Goal: Find specific page/section: Find specific page/section

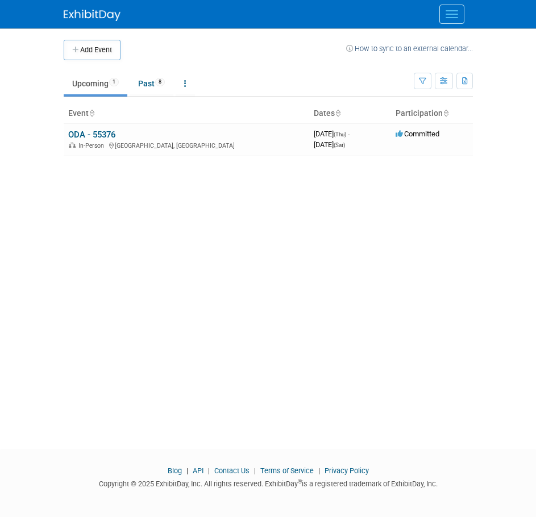
click at [464, 20] on button "Menu" at bounding box center [451, 14] width 25 height 19
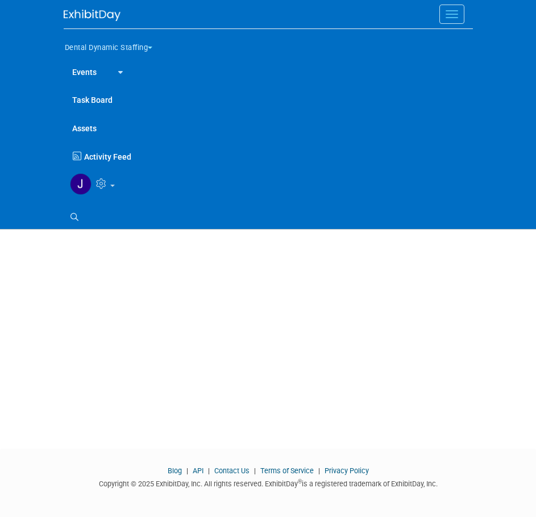
click at [160, 53] on button "Dental Dynamic Staffing" at bounding box center [115, 46] width 103 height 24
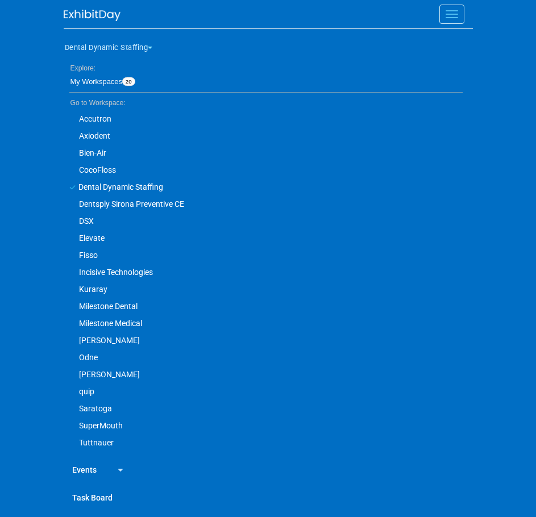
click at [142, 274] on link "Incisive Technologies" at bounding box center [263, 272] width 399 height 17
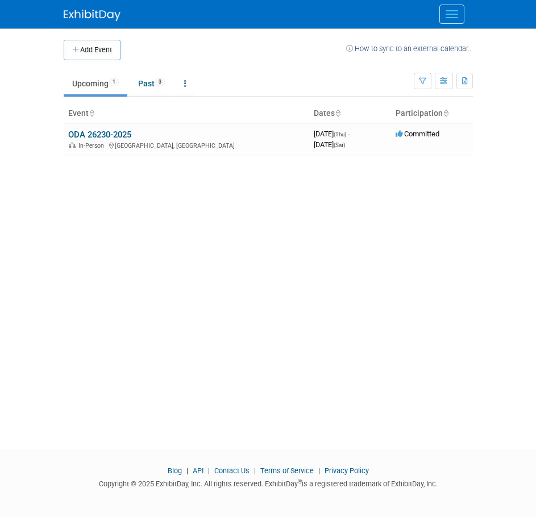
drag, startPoint x: 249, startPoint y: 134, endPoint x: 3, endPoint y: 157, distance: 247.2
click at [236, 135] on td "ODA 26230-2025 In-Person Columbus, OH" at bounding box center [187, 139] width 246 height 32
click at [60, 142] on div "Add Event How to sync to an external calendar... New Event Duplicate Event Warn…" at bounding box center [268, 228] width 426 height 400
click at [69, 139] on link "ODA 26230-2025" at bounding box center [99, 135] width 63 height 10
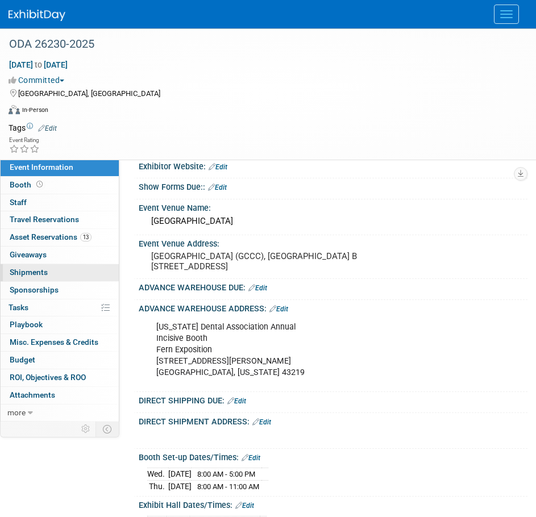
scroll to position [114, 0]
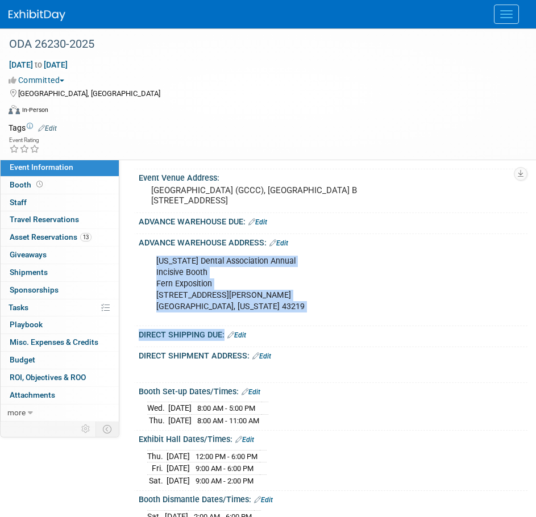
drag, startPoint x: 155, startPoint y: 259, endPoint x: 297, endPoint y: 342, distance: 164.8
click at [297, 342] on div "Event Website: Edit https://www.oda.org/events-ce/annual-session/exhibitors/ Ex…" at bounding box center [327, 343] width 382 height 571
click at [293, 320] on div "Ohio Dental Association Annual Incisive Booth Fern Exposition 1500 Old Leonard …" at bounding box center [331, 284] width 375 height 74
drag, startPoint x: 156, startPoint y: 261, endPoint x: 311, endPoint y: 310, distance: 162.0
click at [311, 310] on div "Ohio Dental Association Annual Incisive Booth Fern Exposition 1500 Old Leonard …" at bounding box center [327, 284] width 358 height 68
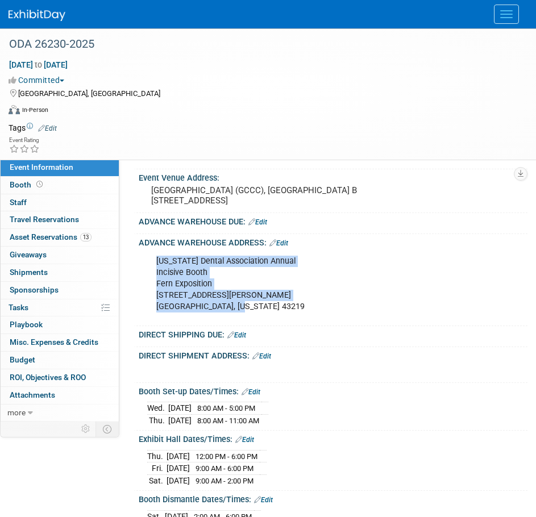
copy div "Ohio Dental Association Annual Incisive Booth Fern Exposition 1500 Old Leonard …"
click at [509, 20] on button "Menu" at bounding box center [506, 14] width 25 height 19
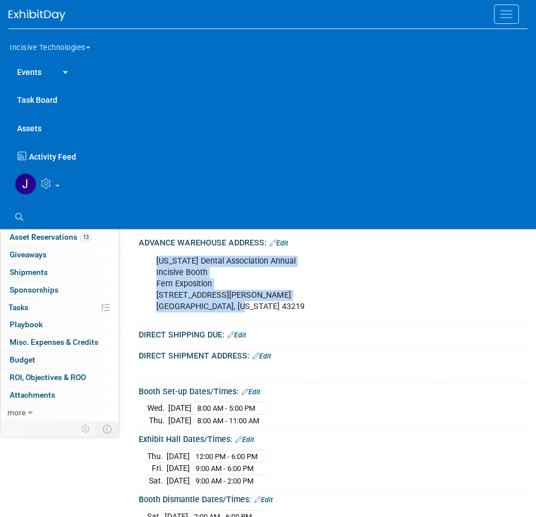
click at [90, 48] on span "button" at bounding box center [88, 48] width 5 height 2
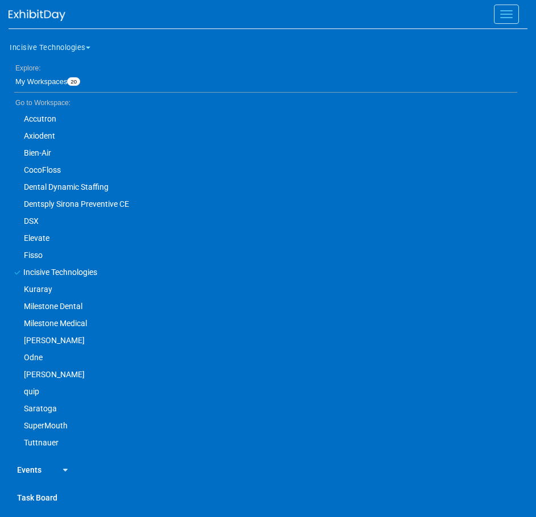
click at [49, 423] on link "SuperMouth" at bounding box center [263, 425] width 509 height 17
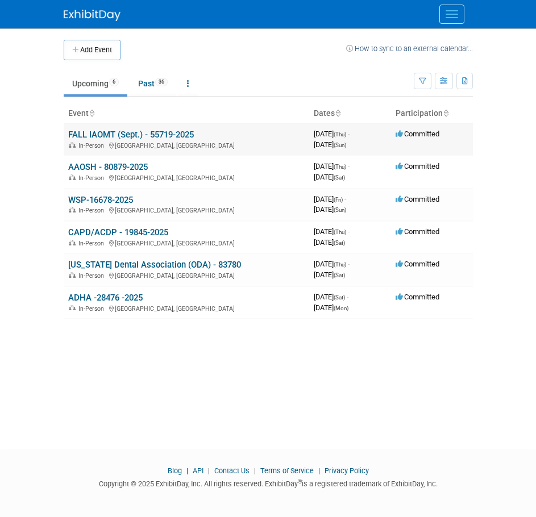
click at [171, 135] on link "FALL IAOMT (Sept.) - 55719-2025" at bounding box center [131, 135] width 126 height 10
click at [0, 0] on div at bounding box center [0, 0] width 0 height 0
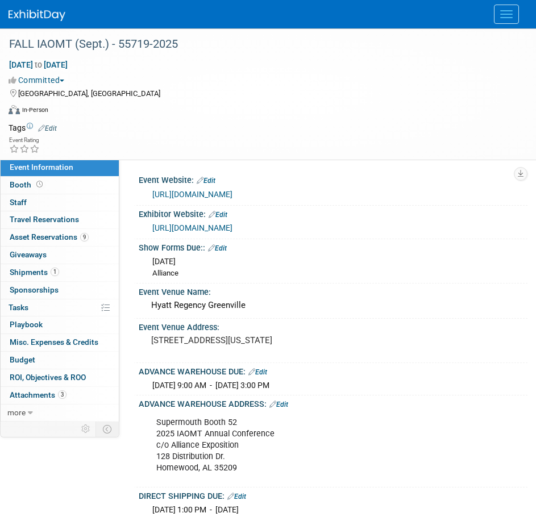
scroll to position [57, 0]
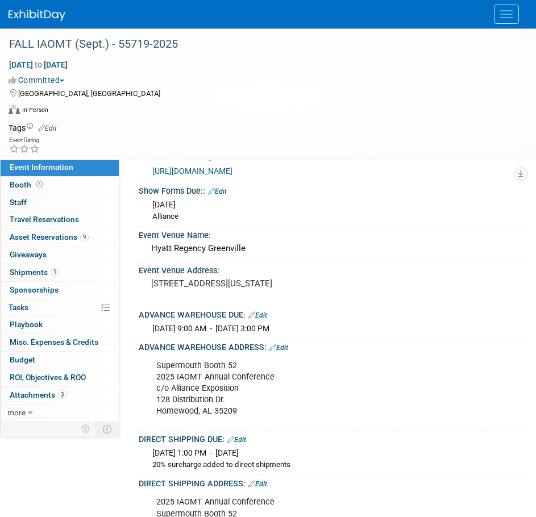
drag, startPoint x: 160, startPoint y: 380, endPoint x: 253, endPoint y: 434, distance: 107.7
click at [253, 427] on div "Supermouth Booth 52 2025 IAOMT Annual Conference c/o Alliance Exposition [STREE…" at bounding box center [333, 390] width 389 height 76
click at [160, 372] on div "Supermouth Booth 52 2025 IAOMT Annual Conference c/o Alliance Exposition [STREE…" at bounding box center [327, 389] width 358 height 68
drag, startPoint x: 199, startPoint y: 406, endPoint x: 251, endPoint y: 450, distance: 67.3
click at [249, 454] on div "Event Website: Edit [URL][DOMAIN_NAME] Exhibitor Website: Edit [URL][DOMAIN_NAM…" at bounding box center [327, 510] width 382 height 790
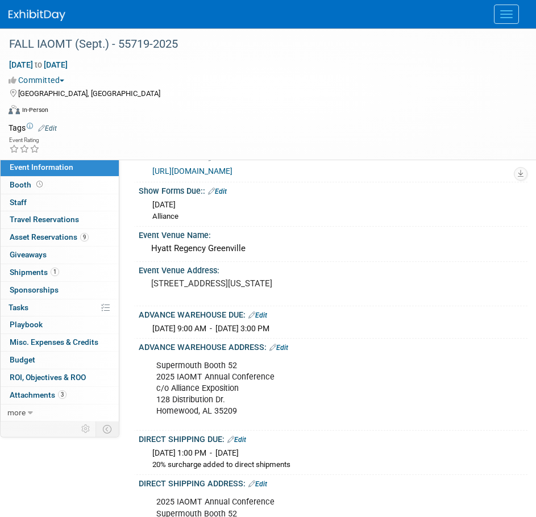
click at [264, 413] on div "Supermouth Booth 52 2025 IAOMT Annual Conference c/o Alliance Exposition [STREE…" at bounding box center [327, 389] width 358 height 68
drag, startPoint x: 128, startPoint y: 392, endPoint x: 132, endPoint y: 381, distance: 11.2
click at [128, 392] on div "Event Information Event Info Booth Booth 0 Staff 0 Staff 0 Travel Reservations …" at bounding box center [268, 438] width 536 height 933
drag, startPoint x: 158, startPoint y: 380, endPoint x: 219, endPoint y: 422, distance: 73.9
click at [217, 426] on div "Supermouth Booth 52 2025 IAOMT Annual Conference c/o Alliance Exposition [STREE…" at bounding box center [331, 389] width 375 height 74
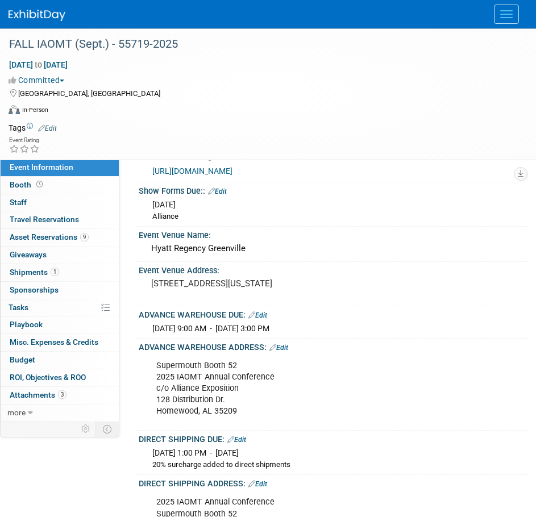
copy div "Supermouth Booth 52 2025 IAOMT Annual Conference c/o Alliance Exposition [STREE…"
click at [514, 17] on button "Menu" at bounding box center [506, 14] width 25 height 19
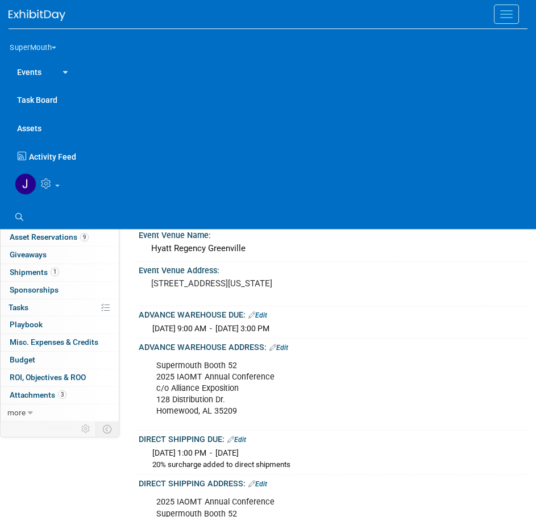
click at [60, 190] on link at bounding box center [277, 183] width 536 height 29
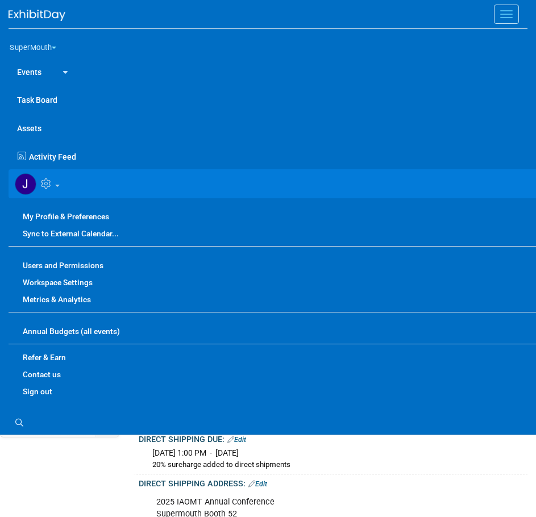
click at [94, 378] on link "Contact us" at bounding box center [277, 374] width 536 height 17
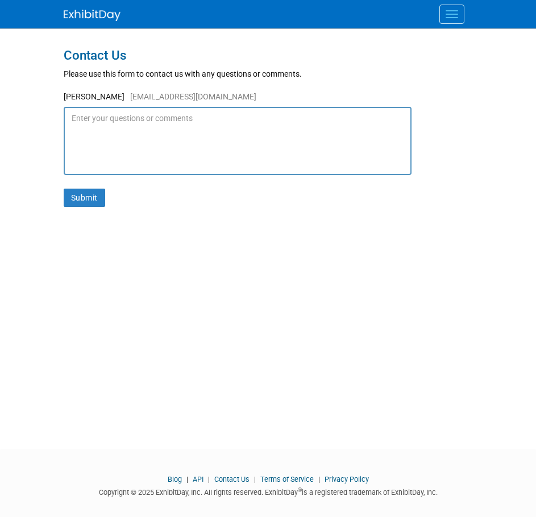
click at [448, 22] on button "Menu" at bounding box center [451, 14] width 25 height 19
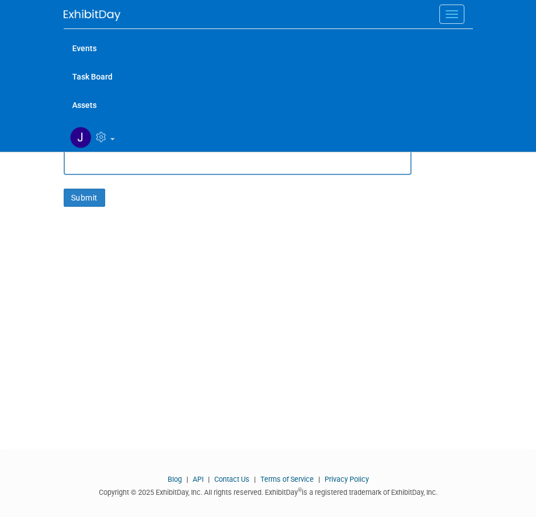
click at [117, 138] on link at bounding box center [277, 137] width 426 height 29
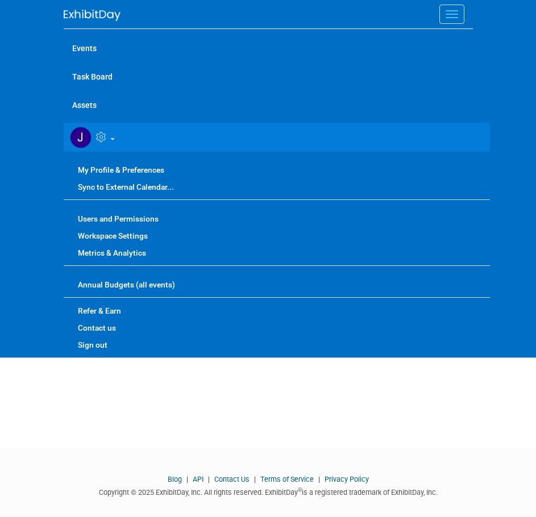
click at [93, 346] on link "Sign out" at bounding box center [277, 344] width 426 height 17
